Goal: Information Seeking & Learning: Find specific fact

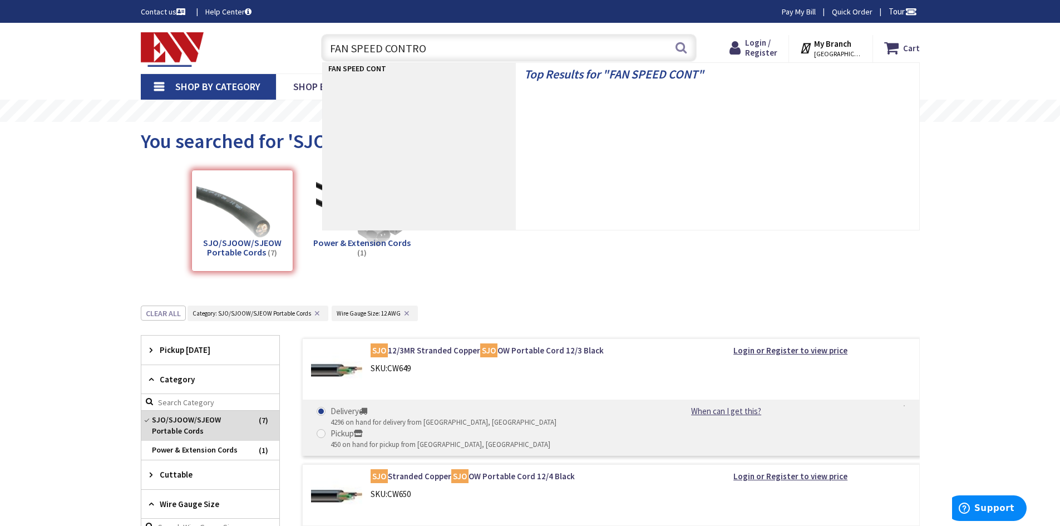
type input "FAN SPEED CONTROL"
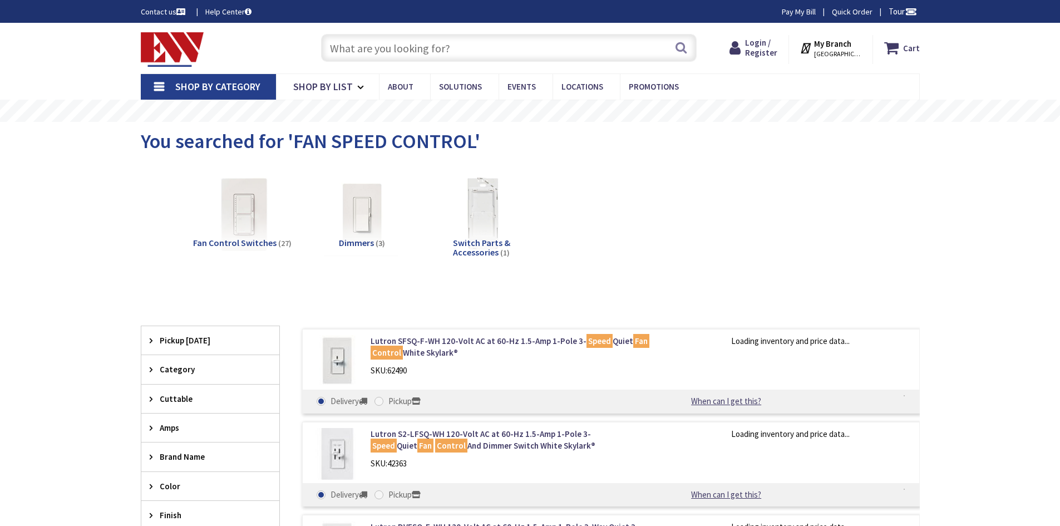
type input "[GEOGRAPHIC_DATA][STREET_ADDRESS][GEOGRAPHIC_DATA]"
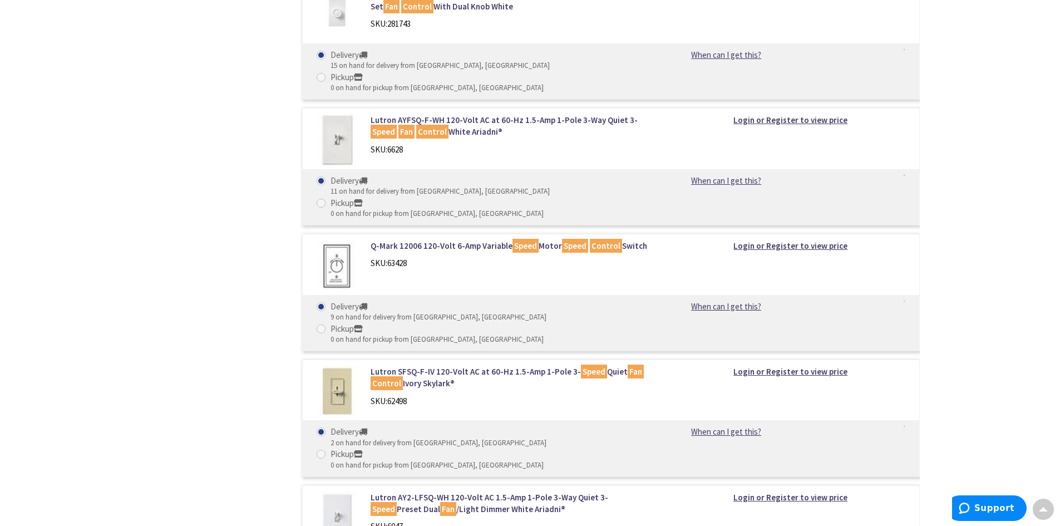
scroll to position [668, 0]
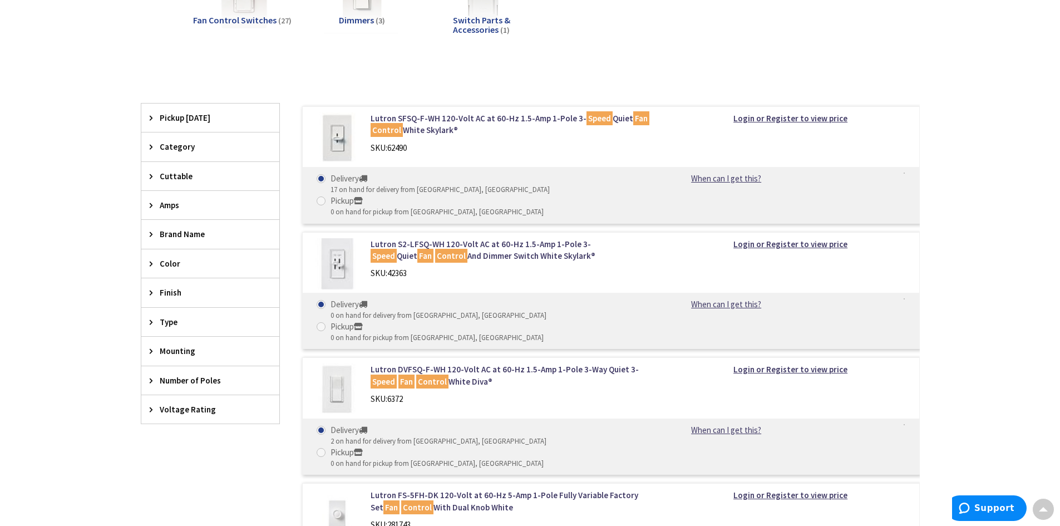
scroll to position [0, 0]
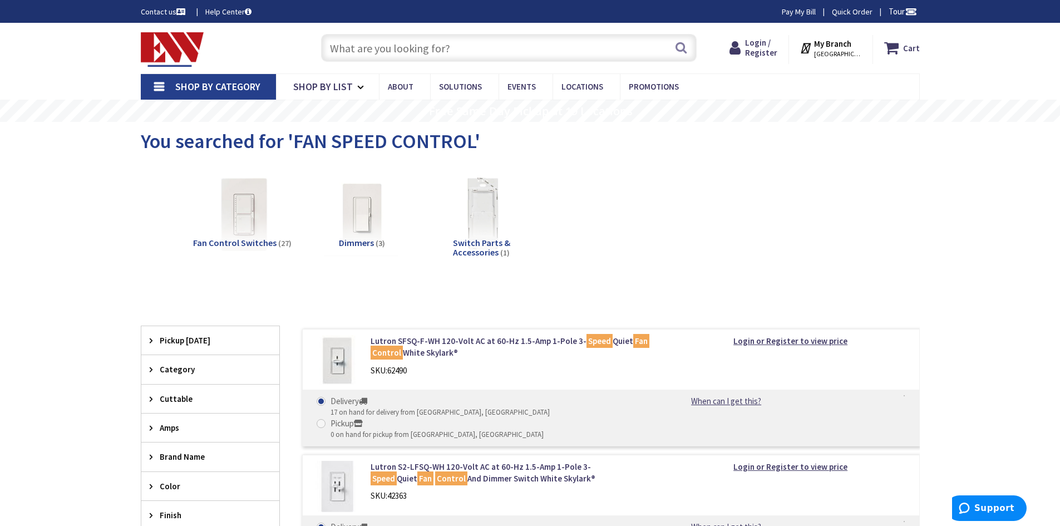
click at [546, 48] on input "text" at bounding box center [509, 48] width 376 height 28
click at [613, 273] on div "Fan Control Switches (27) Dimmers (3) Switch Parts & Accessories (1)" at bounding box center [530, 224] width 740 height 120
click at [183, 38] on img at bounding box center [172, 49] width 63 height 35
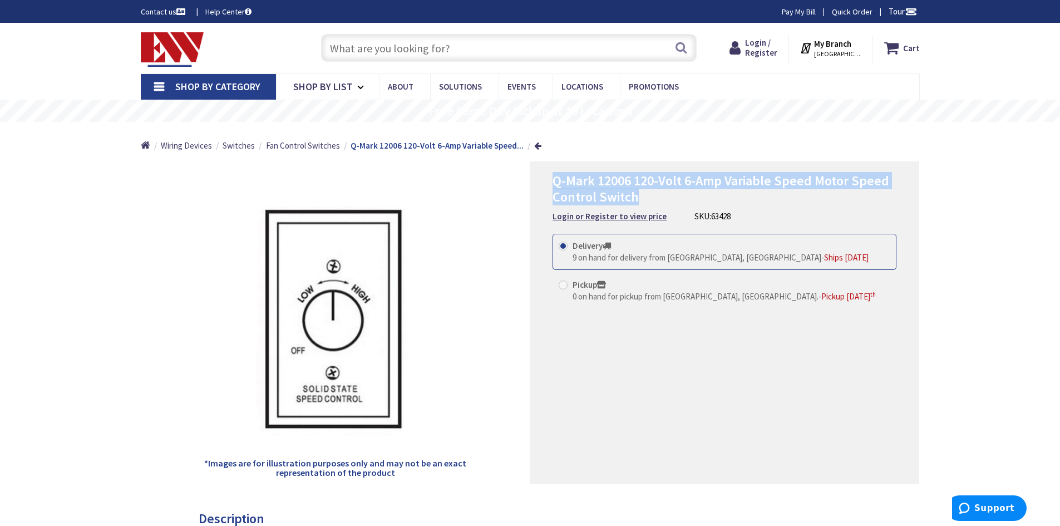
drag, startPoint x: 554, startPoint y: 179, endPoint x: 638, endPoint y: 196, distance: 86.2
click at [638, 196] on h1 "Q-Mark 12006 120-Volt 6-Amp Variable Speed Motor Speed Control Switch" at bounding box center [725, 189] width 344 height 32
copy span "Q-Mark 12006 120-Volt 6-Amp Variable Speed Motor Speed Control Switch"
click at [777, 202] on h1 "Q-Mark 12006 120-Volt 6-Amp Variable Speed Motor Speed Control Switch" at bounding box center [725, 189] width 344 height 32
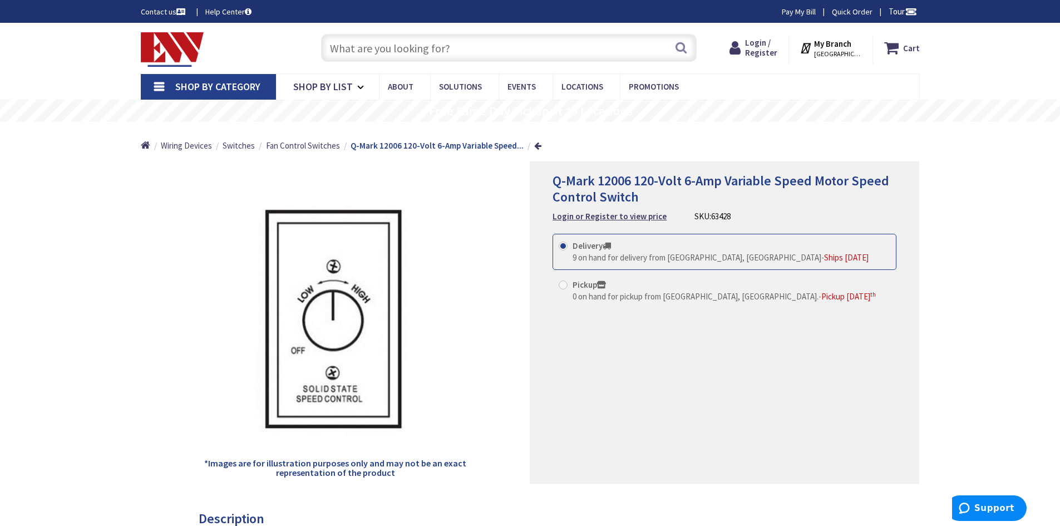
click at [468, 265] on div "*Images are for illustration purposes only and may not be an exact representati…" at bounding box center [336, 322] width 390 height 322
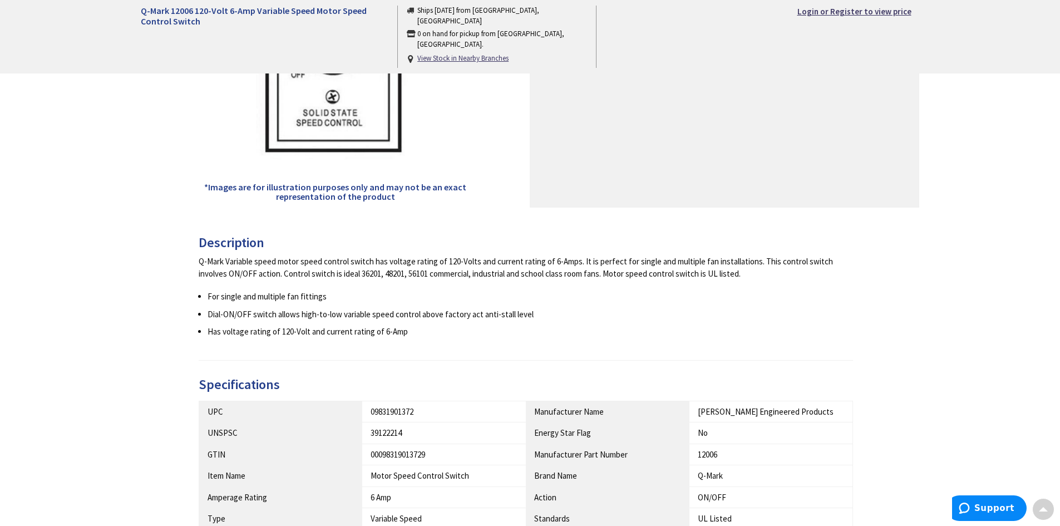
scroll to position [278, 0]
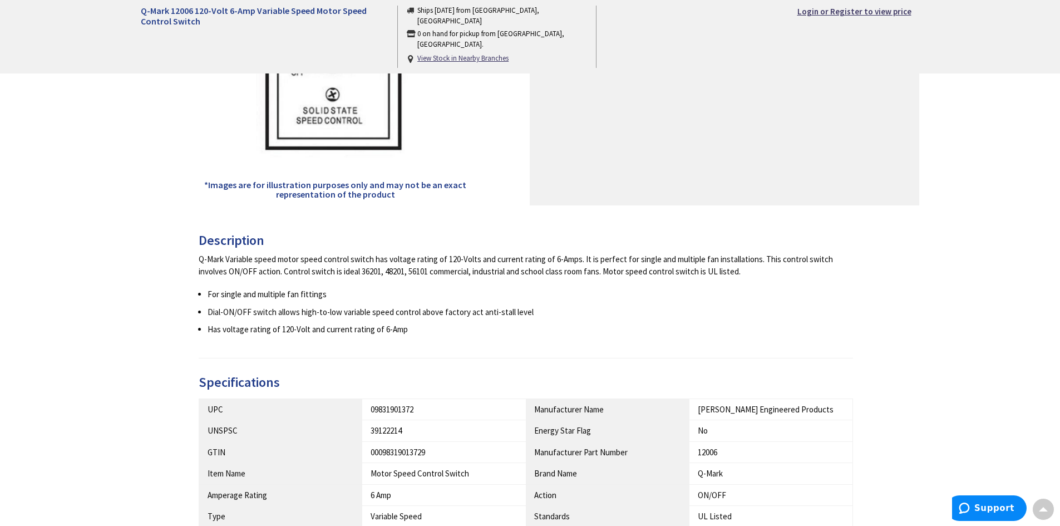
click at [465, 209] on div "Back *Images are for illustration purposes only and may not be an exact represe…" at bounding box center [530, 279] width 779 height 792
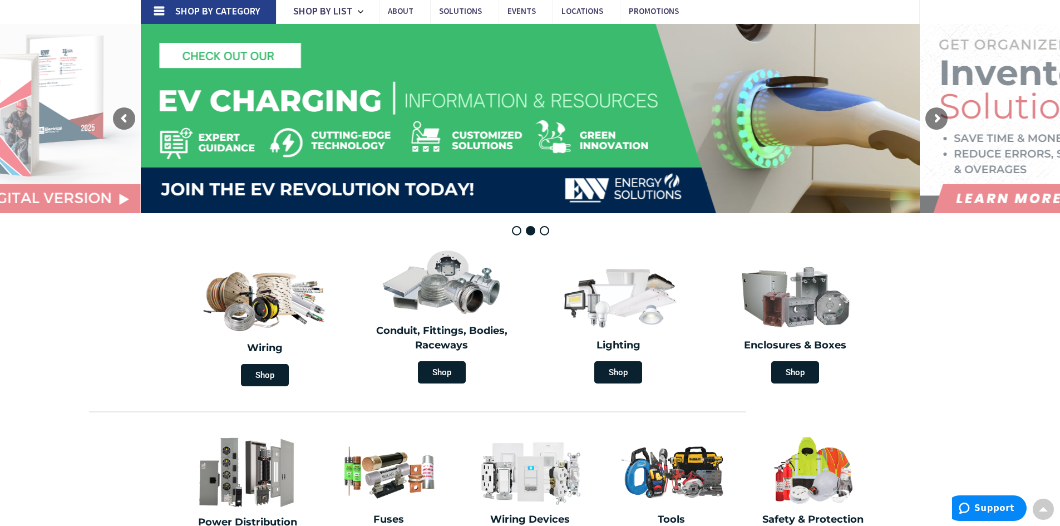
scroll to position [56, 0]
